Goal: Navigation & Orientation: Understand site structure

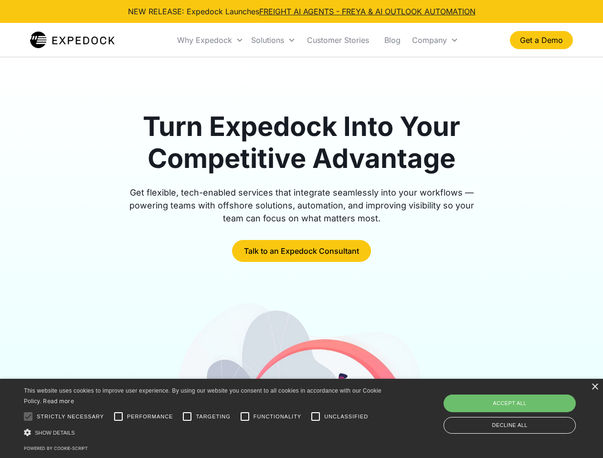
click at [211, 40] on div "Why Expedock" at bounding box center [204, 40] width 55 height 10
click at [273, 40] on div "Solutions" at bounding box center [267, 40] width 33 height 10
click at [435, 40] on div "Company" at bounding box center [429, 40] width 35 height 10
click at [28, 417] on div at bounding box center [28, 416] width 19 height 19
click at [118, 417] on input "Performance" at bounding box center [118, 416] width 19 height 19
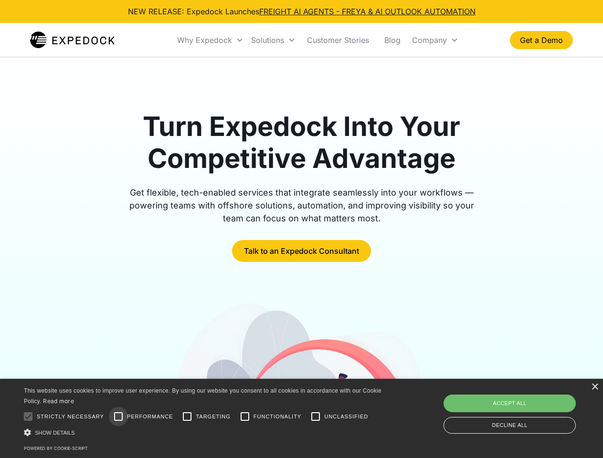
checkbox input "true"
click at [187, 417] on input "Targeting" at bounding box center [187, 416] width 19 height 19
checkbox input "true"
click at [245, 417] on input "Functionality" at bounding box center [244, 416] width 19 height 19
checkbox input "true"
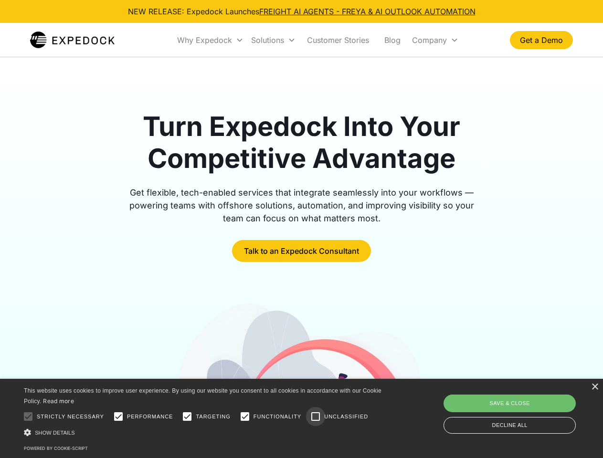
click at [316, 417] on input "Unclassified" at bounding box center [315, 416] width 19 height 19
checkbox input "true"
click at [204, 433] on div "Show details Hide details" at bounding box center [204, 433] width 361 height 10
